Goal: Information Seeking & Learning: Learn about a topic

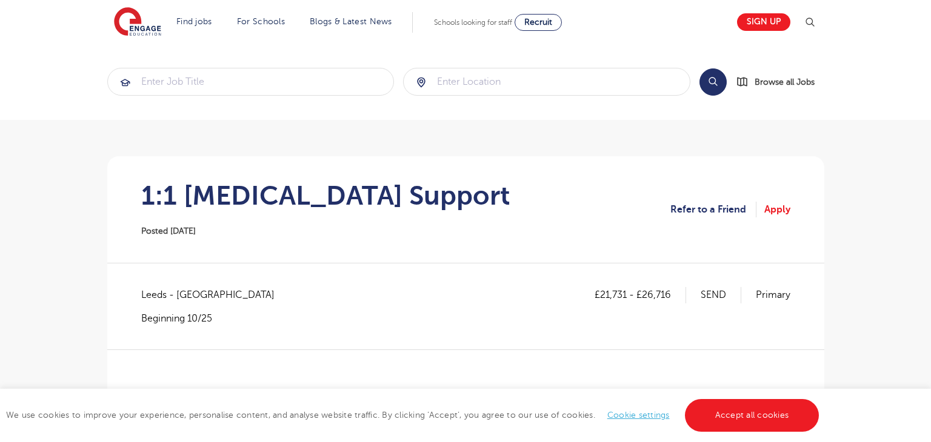
click at [157, 293] on span "Leeds - [GEOGRAPHIC_DATA]" at bounding box center [213, 295] width 145 height 16
copy span "[GEOGRAPHIC_DATA]"
drag, startPoint x: 602, startPoint y: 292, endPoint x: 626, endPoint y: 294, distance: 24.4
click at [626, 294] on p "£21,731 - £26,716" at bounding box center [639, 295] width 91 height 16
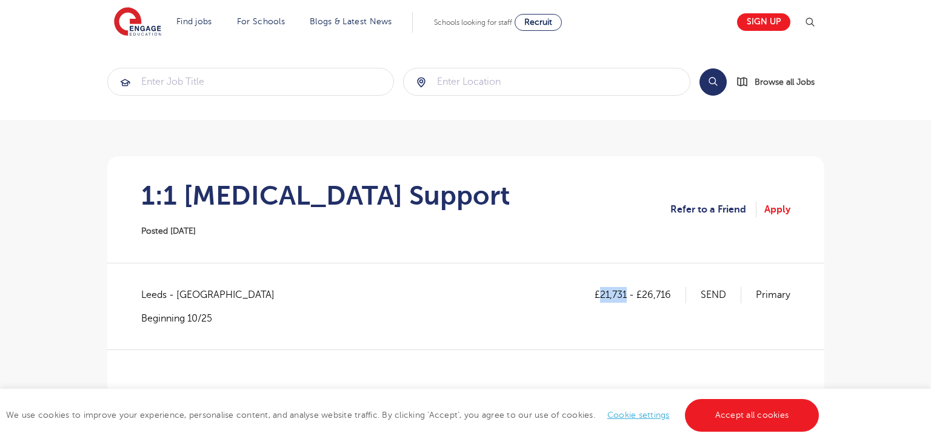
copy p "21,731"
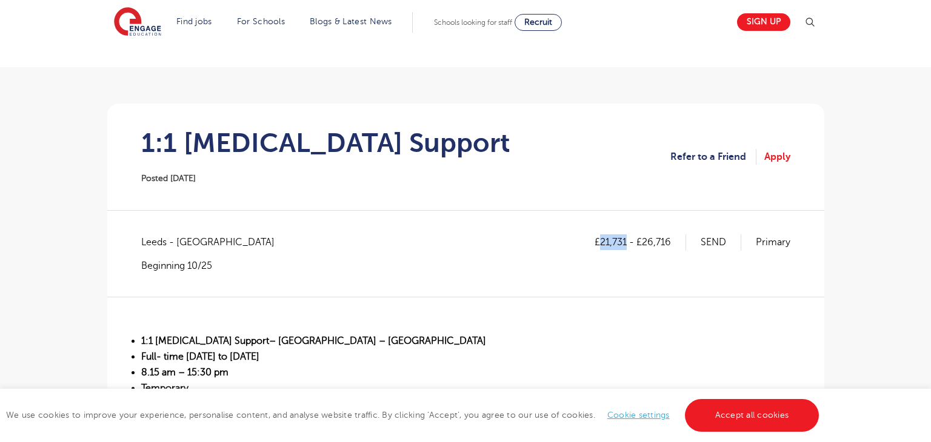
scroll to position [228, 0]
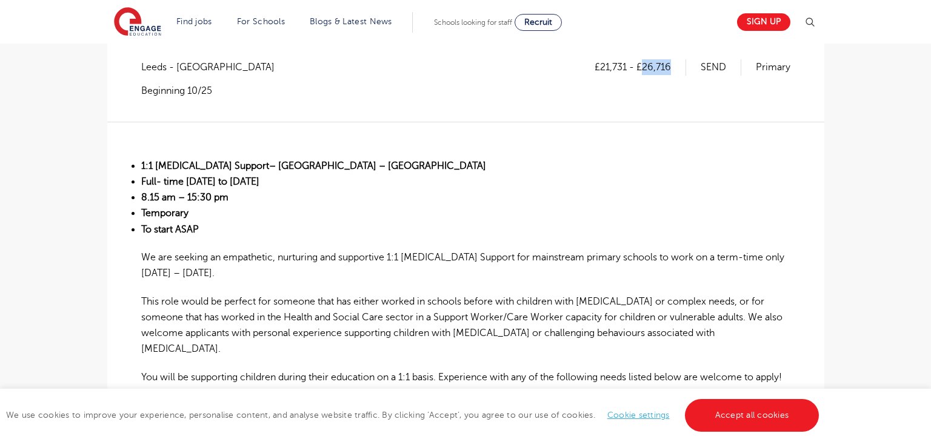
drag, startPoint x: 643, startPoint y: 64, endPoint x: 673, endPoint y: 65, distance: 29.7
click at [673, 65] on p "£21,731 - £26,716" at bounding box center [639, 67] width 91 height 16
copy p "26,716"
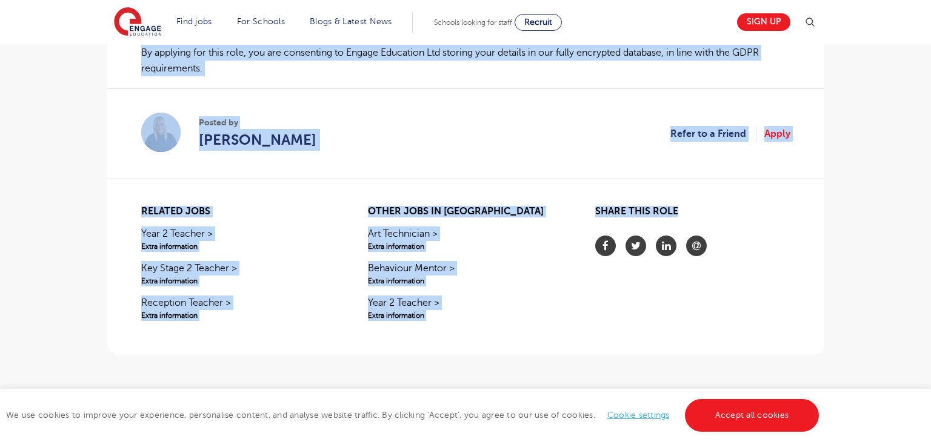
scroll to position [1315, 0]
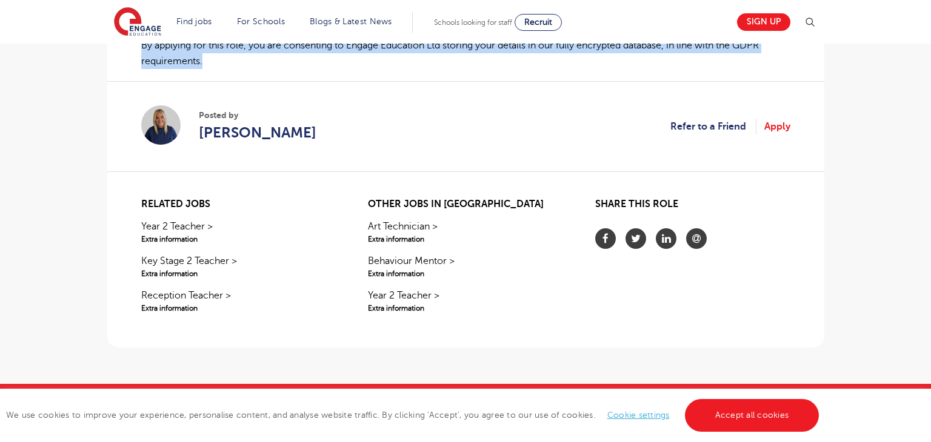
drag, startPoint x: 130, startPoint y: 160, endPoint x: 206, endPoint y: 58, distance: 126.9
copy div "2:7 Loremi Dolorsi– Ametconsec Adipisc Elitse – Doeiu tem Inci Utlab Etdo- magn…"
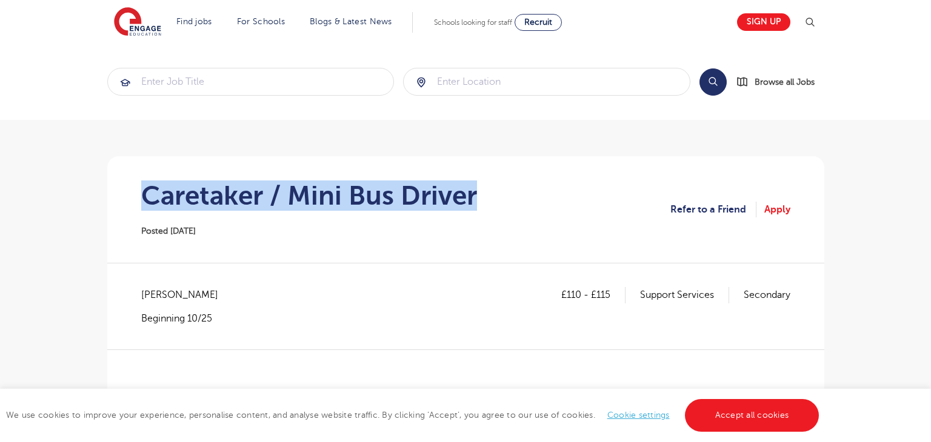
drag, startPoint x: 141, startPoint y: 184, endPoint x: 491, endPoint y: 187, distance: 350.8
click at [493, 189] on section "Caretaker / Mini Bus Driver Posted [DATE] Refer to a Friend Apply" at bounding box center [465, 209] width 697 height 107
copy h1 "Caretaker / Mini Bus Driver"
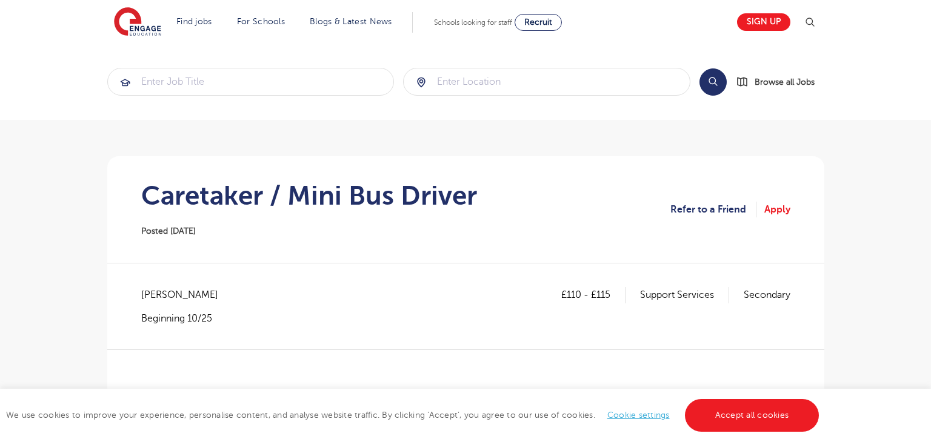
click at [154, 299] on span "[PERSON_NAME]" at bounding box center [185, 295] width 89 height 16
copy span "[PERSON_NAME]"
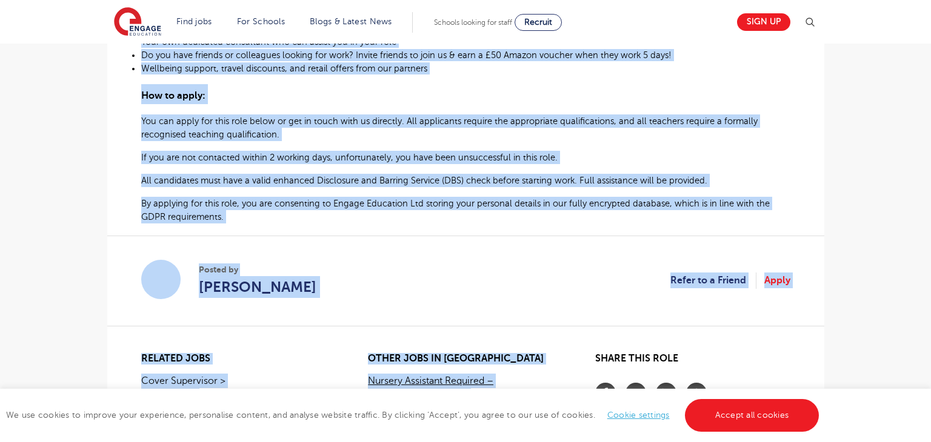
scroll to position [875, 0]
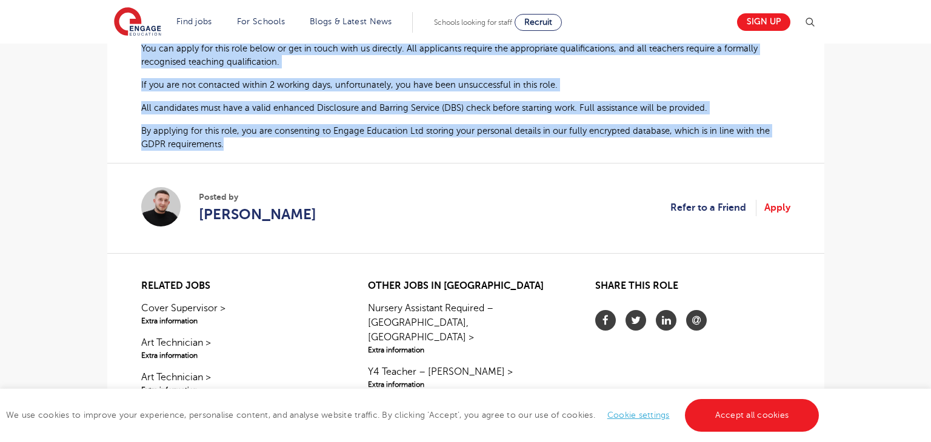
drag, startPoint x: 141, startPoint y: 239, endPoint x: 243, endPoint y: 151, distance: 134.9
copy div "Loremipsu / Dolo Sit Ametco adipisci eli Seddoe temp Incidi Ut Labore Etdolorem…"
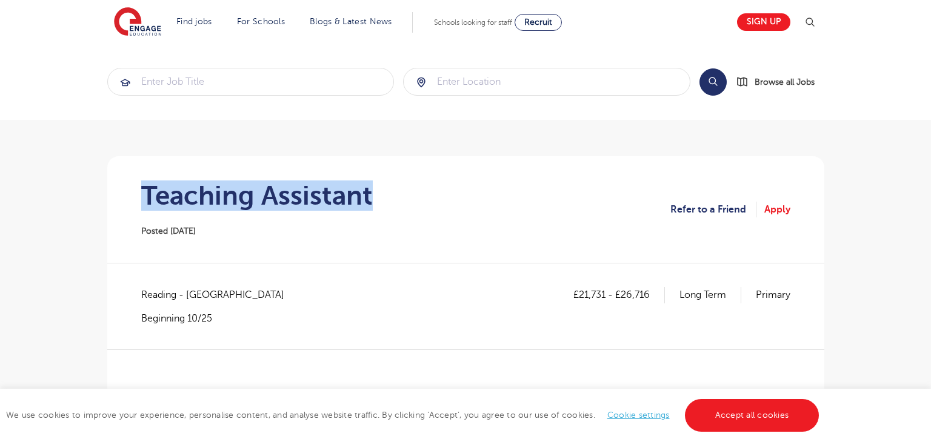
drag, startPoint x: 138, startPoint y: 192, endPoint x: 409, endPoint y: 194, distance: 271.4
click at [409, 194] on section "Teaching Assistant Posted 01/10/25 Refer to a Friend Apply" at bounding box center [465, 209] width 697 height 107
copy h1 "Teaching Assistant"
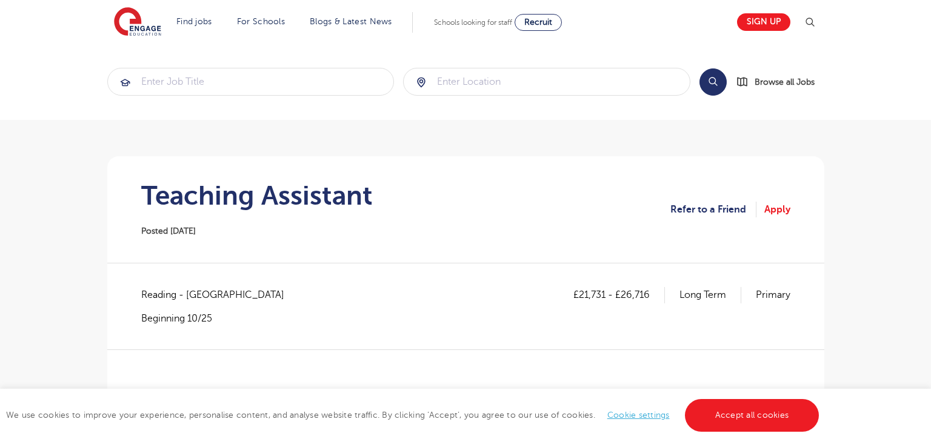
click at [160, 294] on span "Reading - Reading North" at bounding box center [218, 295] width 155 height 16
copy span "Reading"
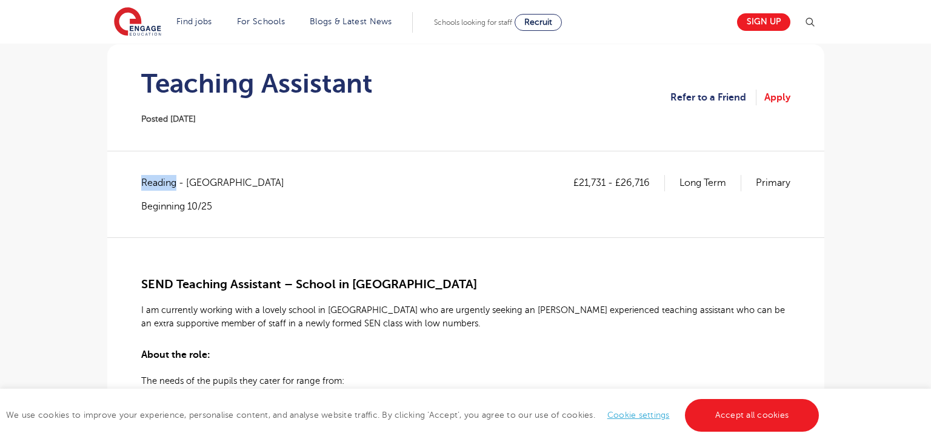
scroll to position [126, 0]
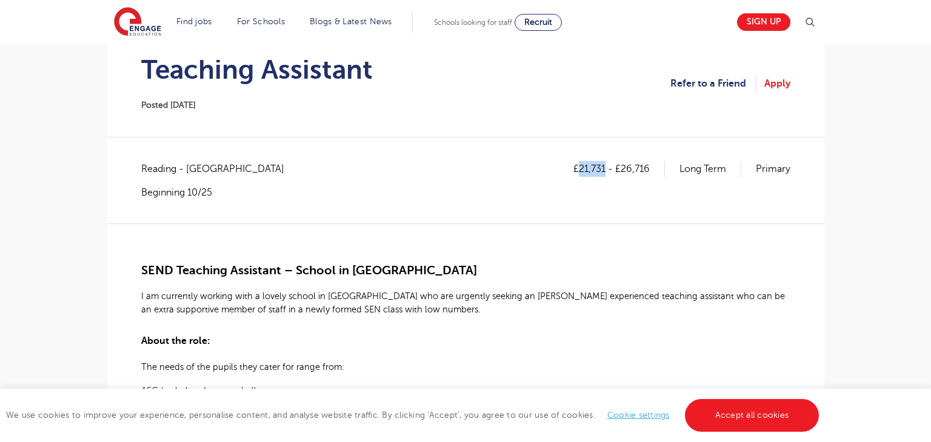
drag, startPoint x: 577, startPoint y: 167, endPoint x: 605, endPoint y: 169, distance: 27.9
click at [605, 169] on p "£21,731 - £26,716" at bounding box center [618, 169] width 91 height 16
copy p "21,731"
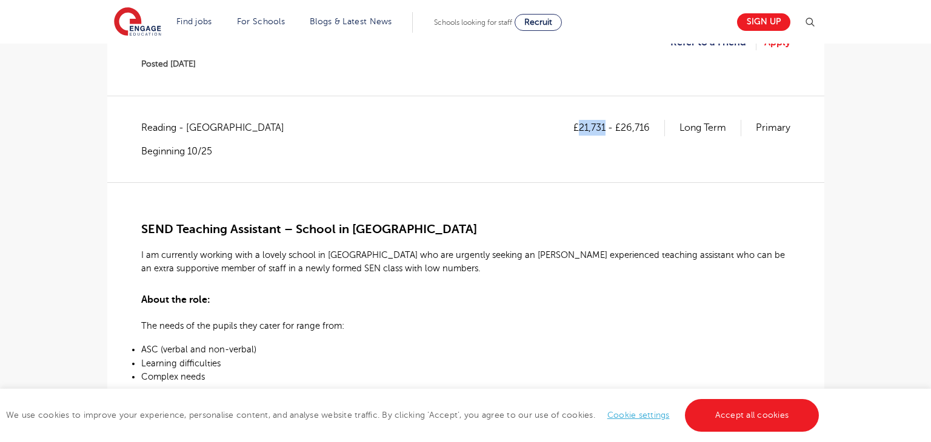
scroll to position [7, 0]
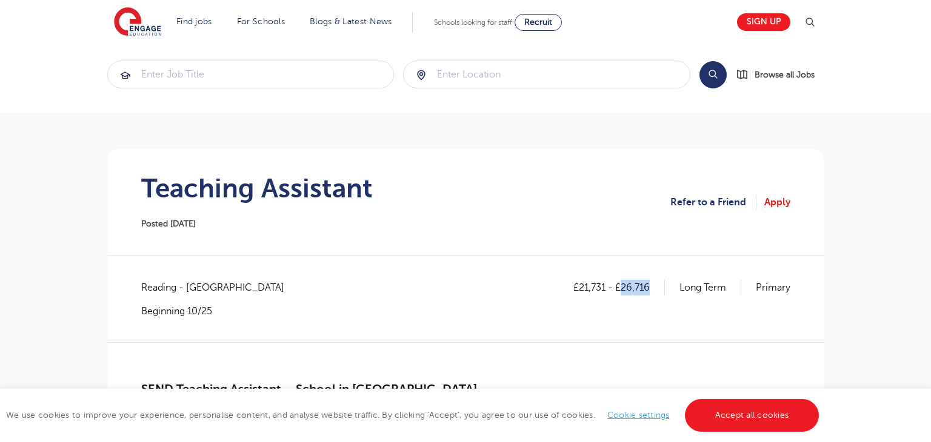
drag, startPoint x: 622, startPoint y: 284, endPoint x: 660, endPoint y: 283, distance: 38.2
click at [660, 283] on p "£21,731 - £26,716" at bounding box center [618, 288] width 91 height 16
copy p "26,716"
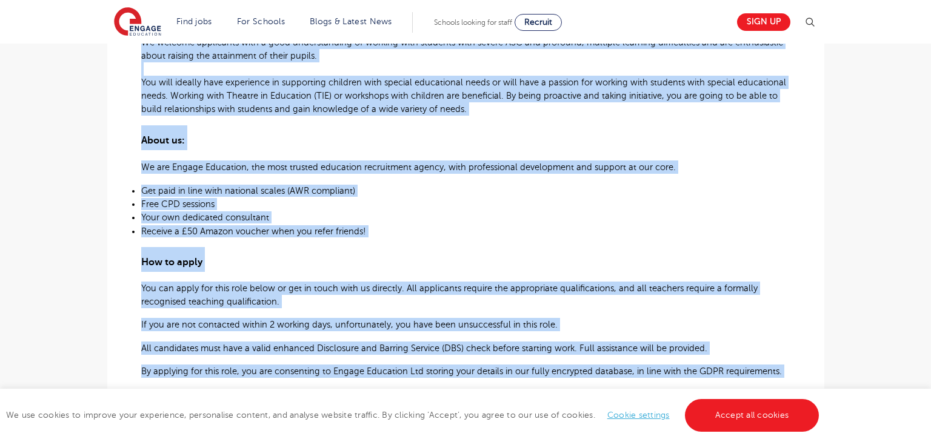
scroll to position [601, 0]
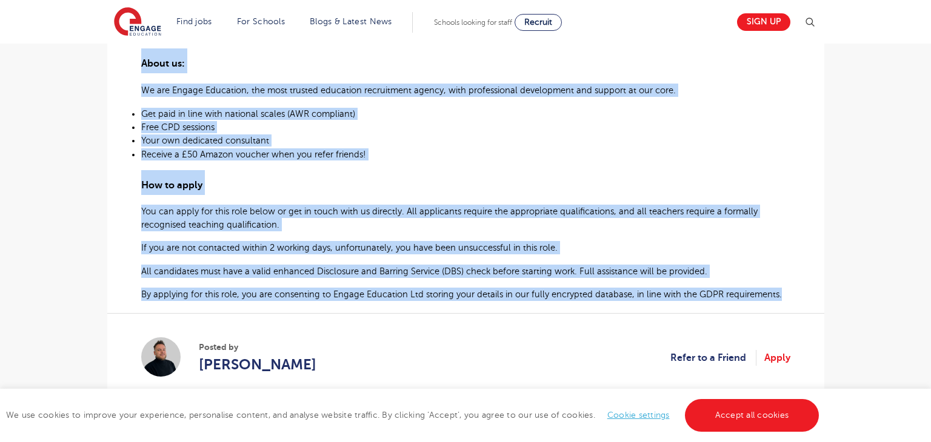
drag, startPoint x: 140, startPoint y: 270, endPoint x: 784, endPoint y: 304, distance: 644.9
click at [784, 304] on div "£21,731 - £26,716 Long Term Primary Reading - Reading North Beginning 10/25 SEN…" at bounding box center [465, 49] width 697 height 726
copy div "SEND Teaching Assistant – School in Reading I am currently working with a lovel…"
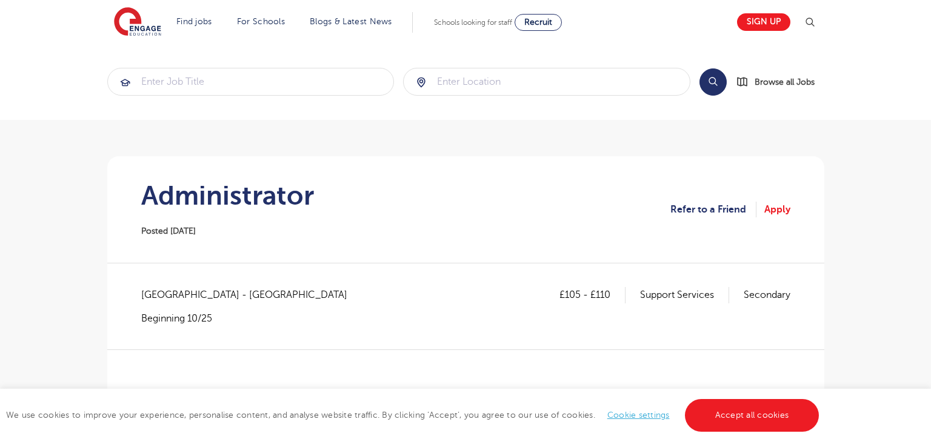
click at [183, 205] on h1 "Administrator" at bounding box center [227, 196] width 173 height 30
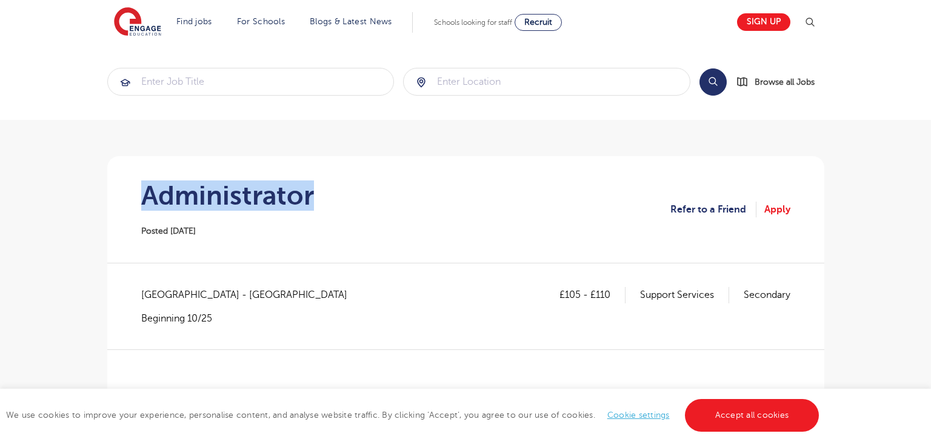
click at [182, 205] on h1 "Administrator" at bounding box center [227, 196] width 173 height 30
copy h1 "Administrator"
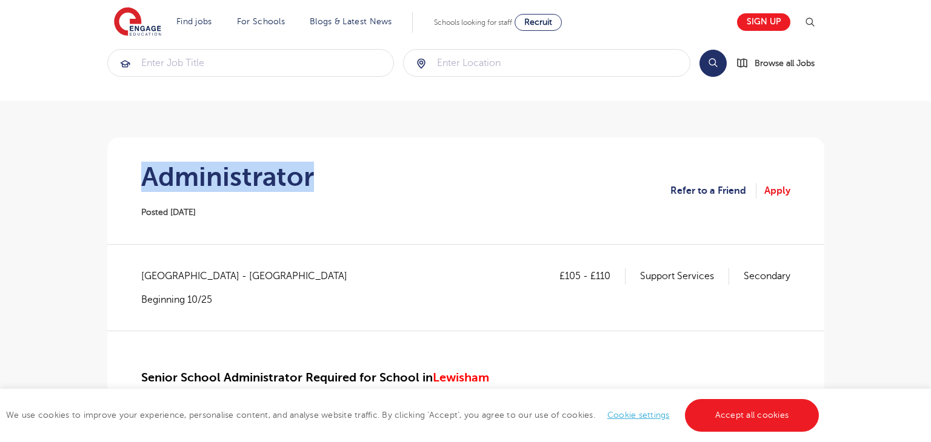
scroll to position [21, 0]
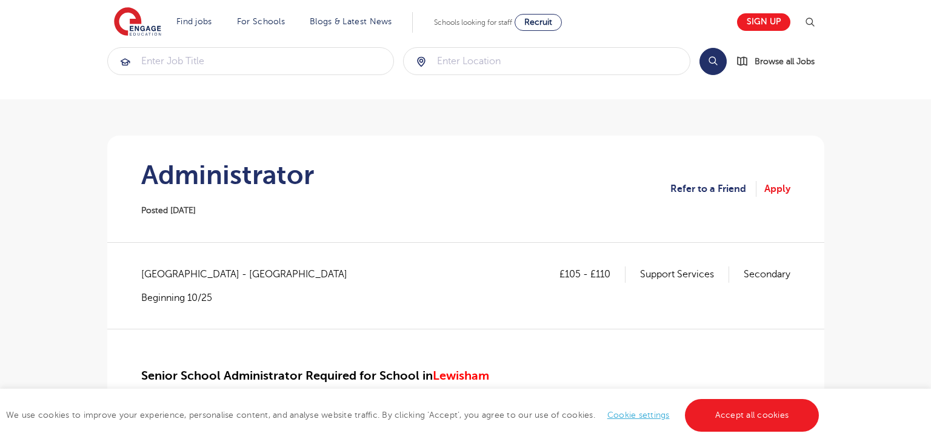
click at [174, 269] on span "Lewisham - Greenwich" at bounding box center [250, 275] width 218 height 16
copy span "Lewisham"
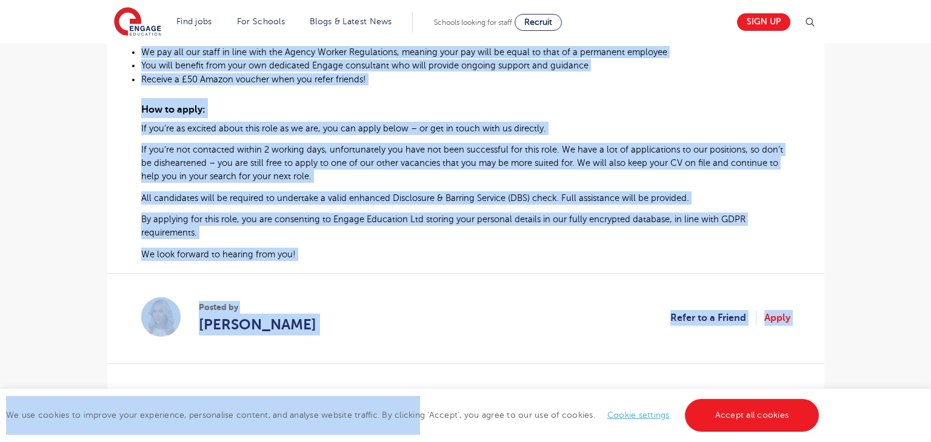
scroll to position [686, 0]
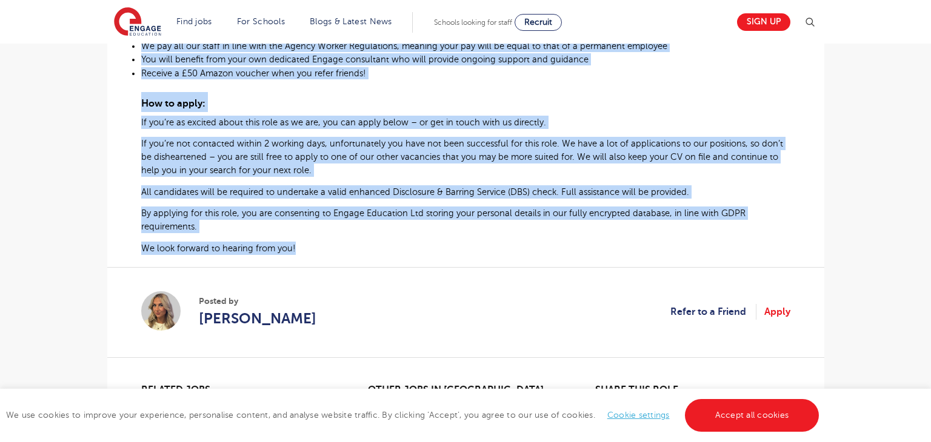
drag, startPoint x: 141, startPoint y: 250, endPoint x: 304, endPoint y: 245, distance: 162.4
copy div "Senior School Administrator Required for School in Lewisham At Engage Education…"
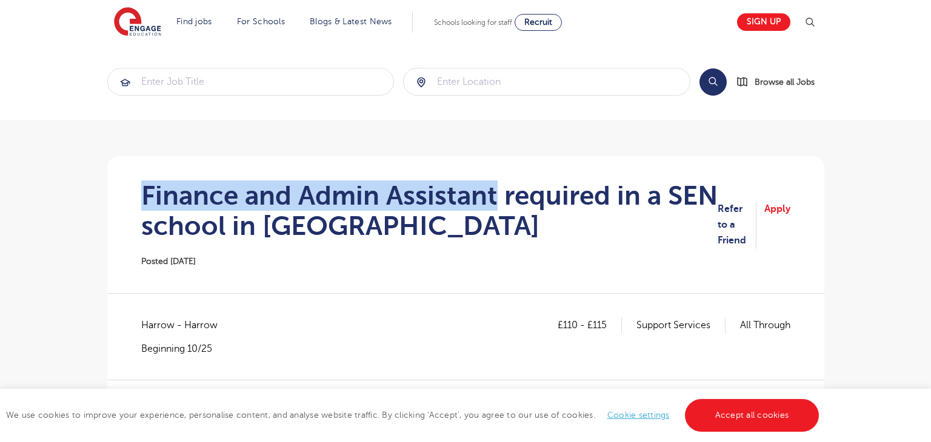
drag, startPoint x: 145, startPoint y: 190, endPoint x: 499, endPoint y: 195, distance: 353.9
click at [499, 195] on h1 "Finance and Admin Assistant required in a SEN school in [GEOGRAPHIC_DATA]" at bounding box center [429, 211] width 576 height 61
copy h1 "Finance and Admin Assistant"
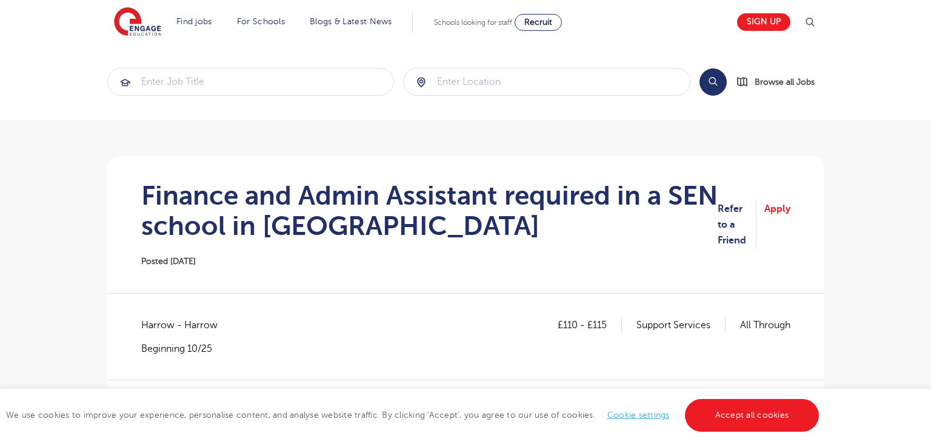
click at [162, 327] on span "Harrow - Harrow" at bounding box center [185, 325] width 88 height 16
copy span "Harrow"
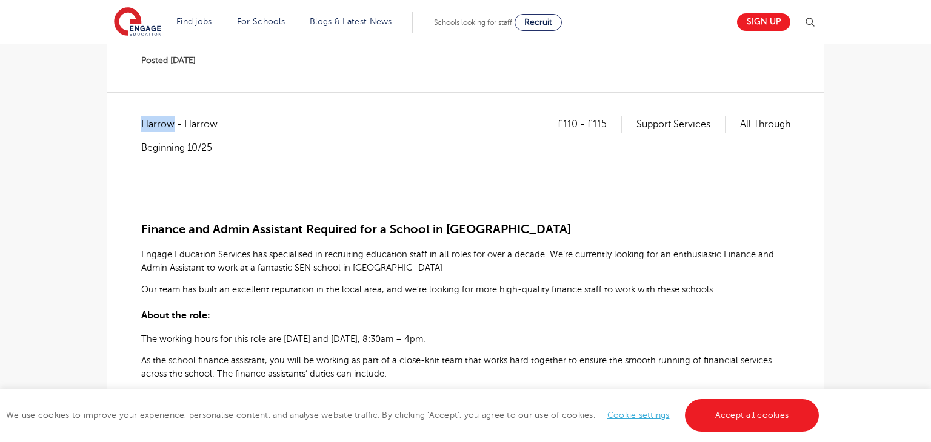
scroll to position [203, 0]
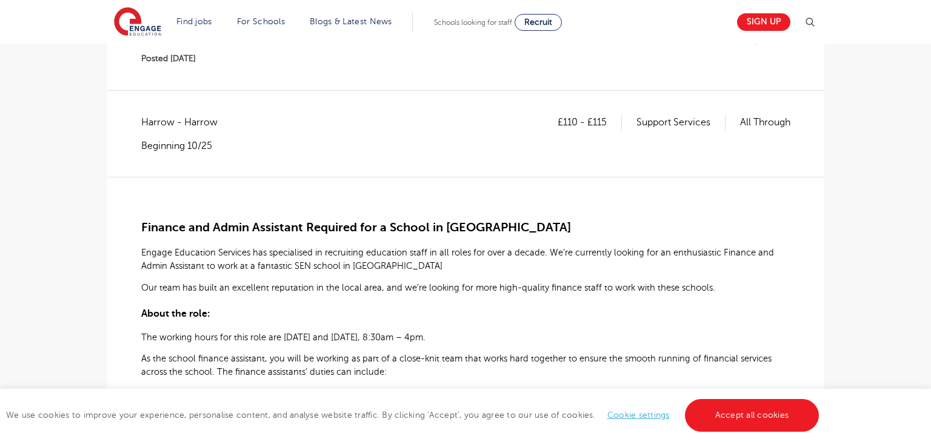
click at [141, 226] on span "Finance and Admin Assistant Required for a School in Harrow" at bounding box center [356, 228] width 430 height 14
click at [145, 226] on span "Finance and Admin Assistant Required for a School in Harrow" at bounding box center [356, 228] width 430 height 14
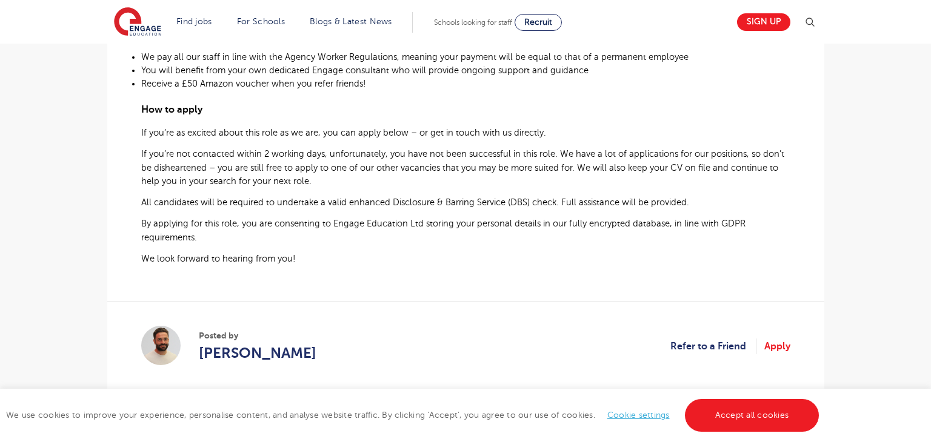
scroll to position [702, 0]
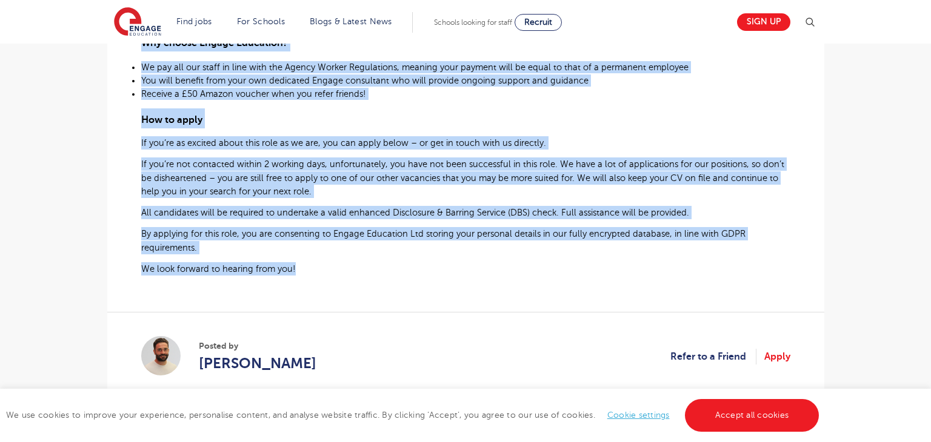
drag, startPoint x: 142, startPoint y: 227, endPoint x: 325, endPoint y: 265, distance: 186.9
copy div "Finance and Admin Assistant Required for a School in Harrow Engage Education Se…"
